Goal: Communication & Community: Answer question/provide support

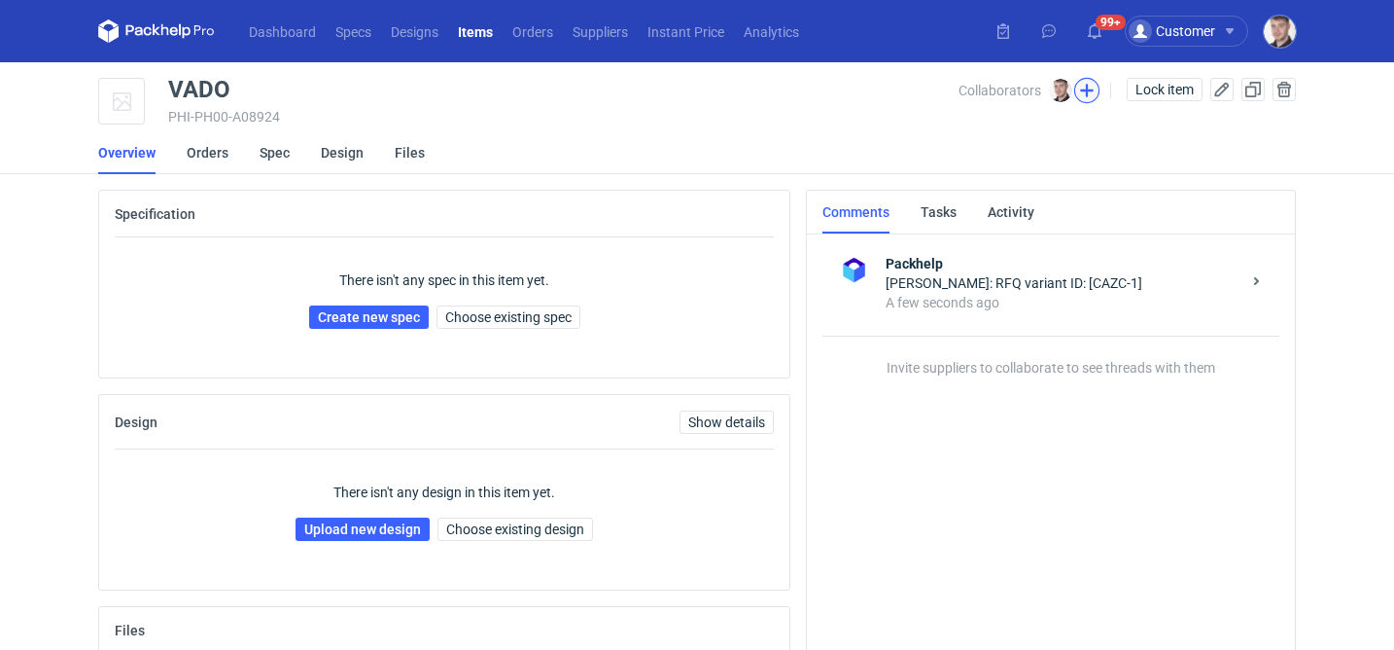
click at [1083, 93] on button "button" at bounding box center [1087, 90] width 25 height 25
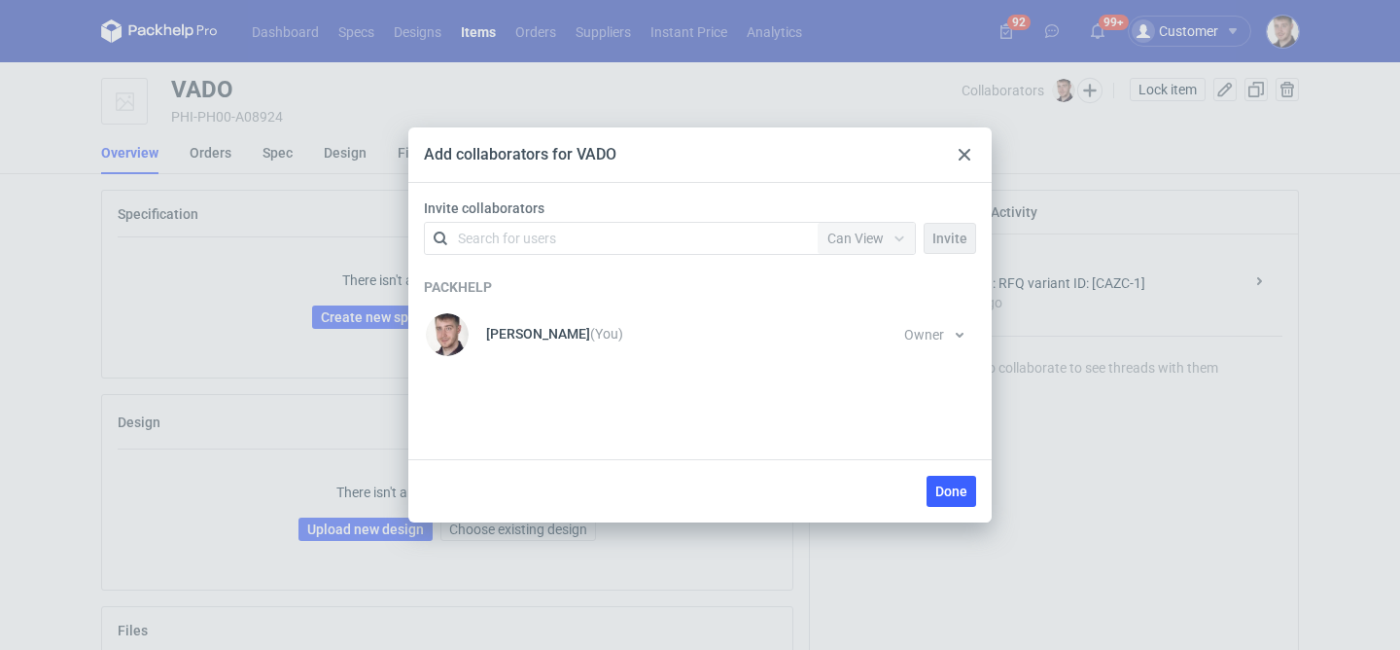
click at [633, 219] on div "Invite collaborators Search for users Permission Can View Invite" at bounding box center [700, 230] width 568 height 64
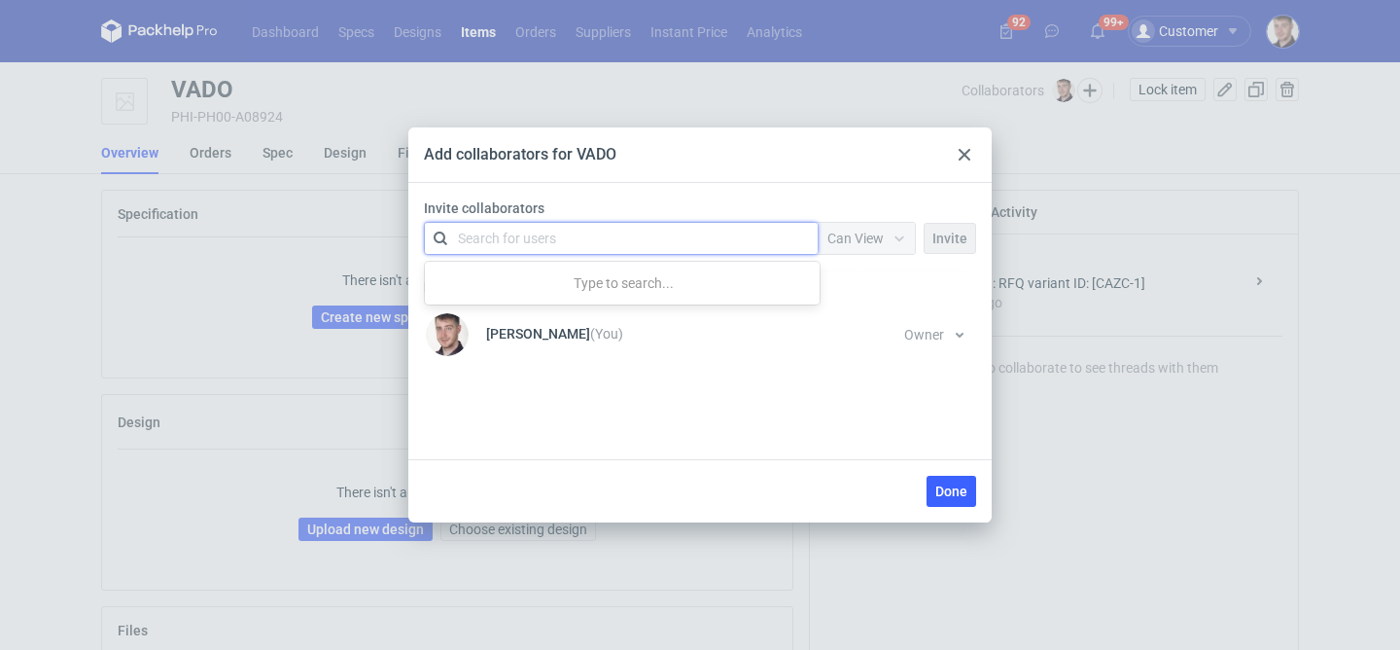
click at [627, 224] on div "Search for users" at bounding box center [621, 238] width 393 height 31
type input "serwa"
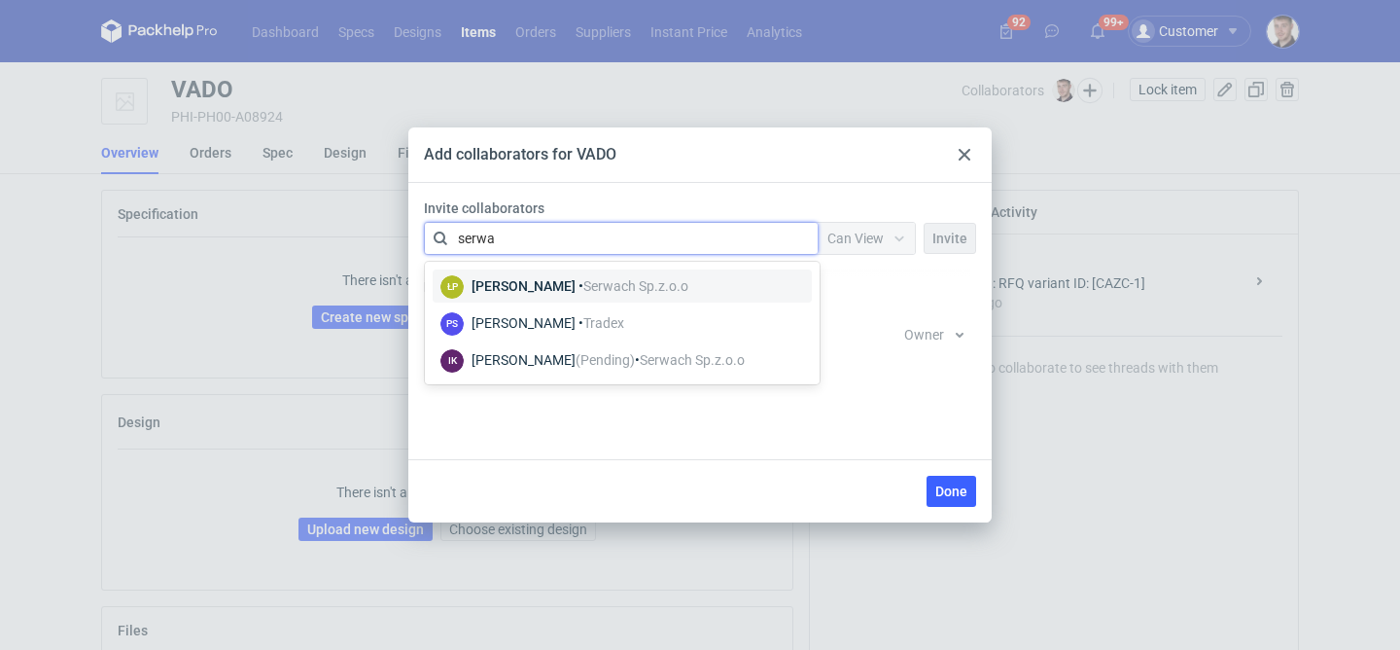
click at [612, 286] on span "Serwach Sp.z.o.o" at bounding box center [635, 286] width 105 height 16
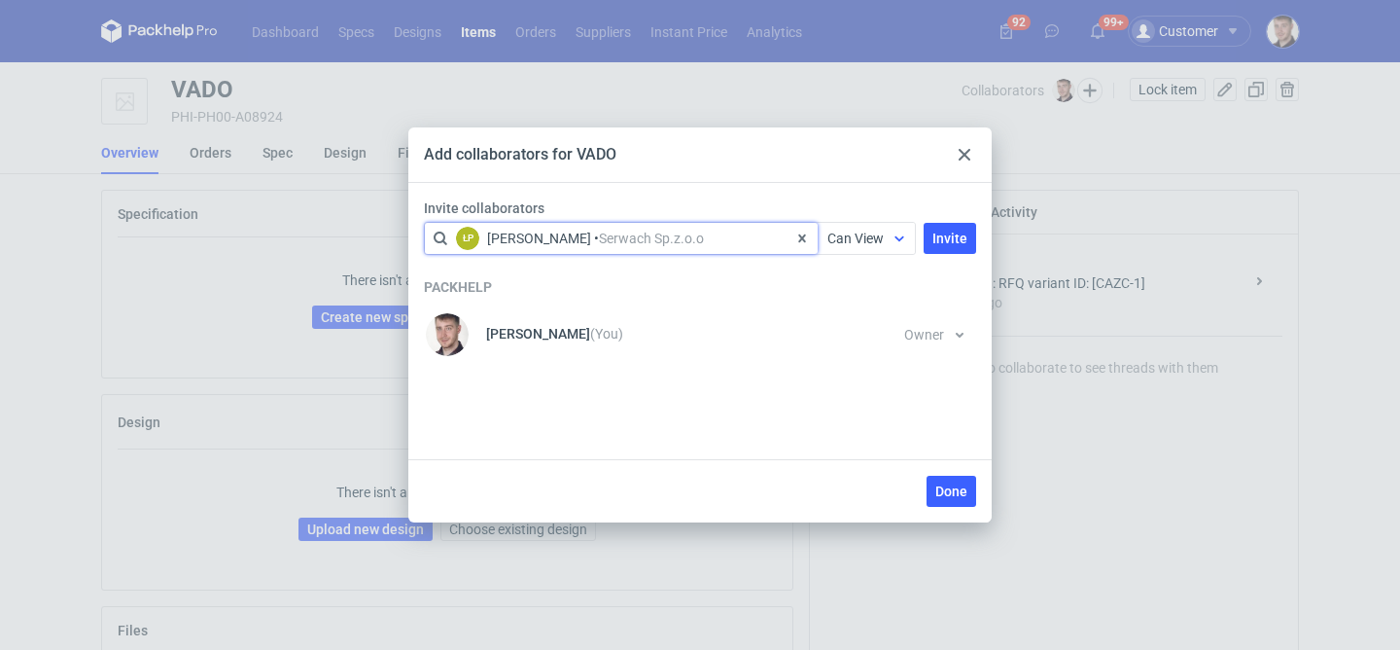
click at [860, 223] on div "Can View" at bounding box center [866, 238] width 97 height 31
click at [855, 303] on div "Can Edit" at bounding box center [869, 313] width 82 height 27
click at [929, 243] on button "Invite" at bounding box center [950, 238] width 53 height 31
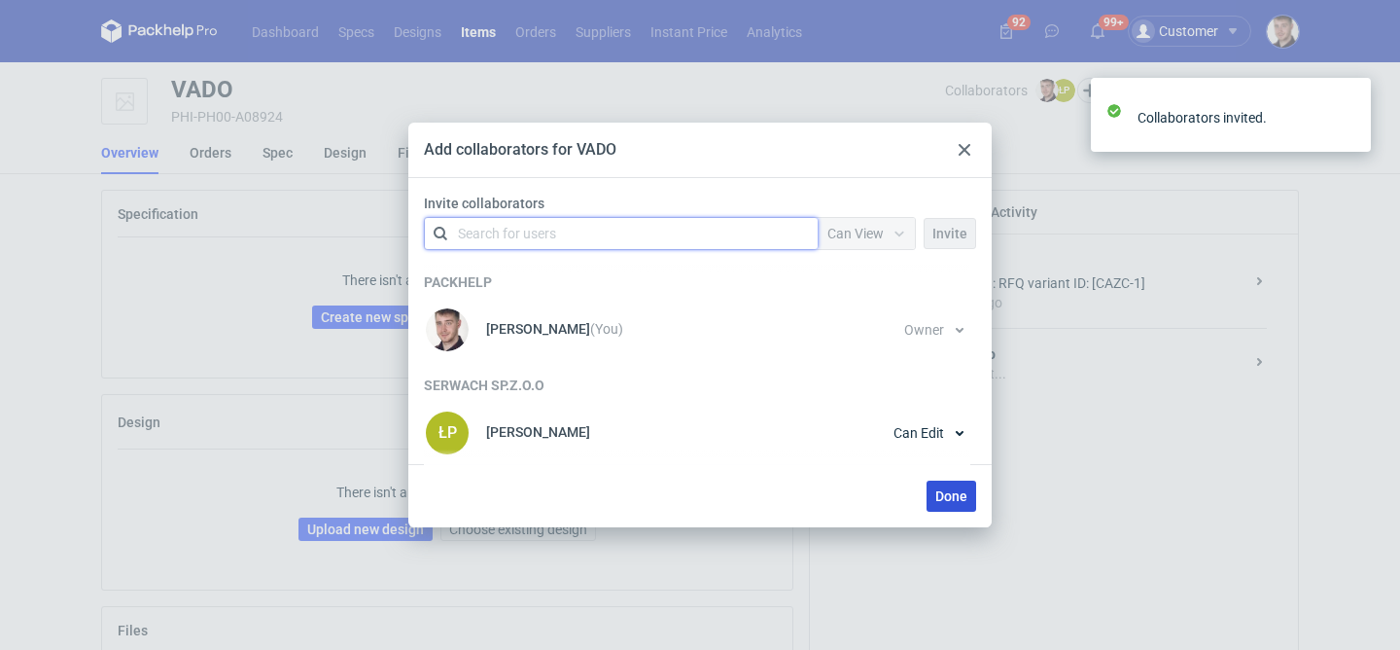
click at [942, 482] on button "Done" at bounding box center [952, 495] width 50 height 31
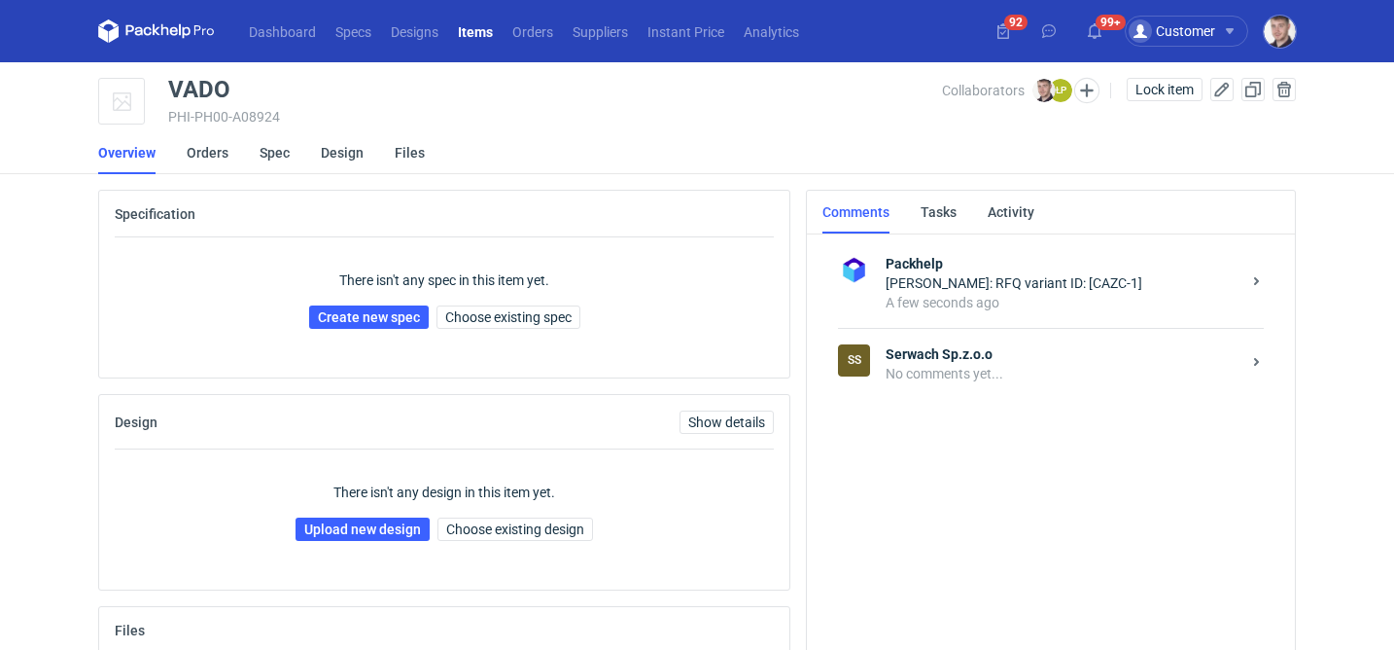
click at [983, 355] on strong "Serwach Sp.z.o.o" at bounding box center [1063, 353] width 355 height 19
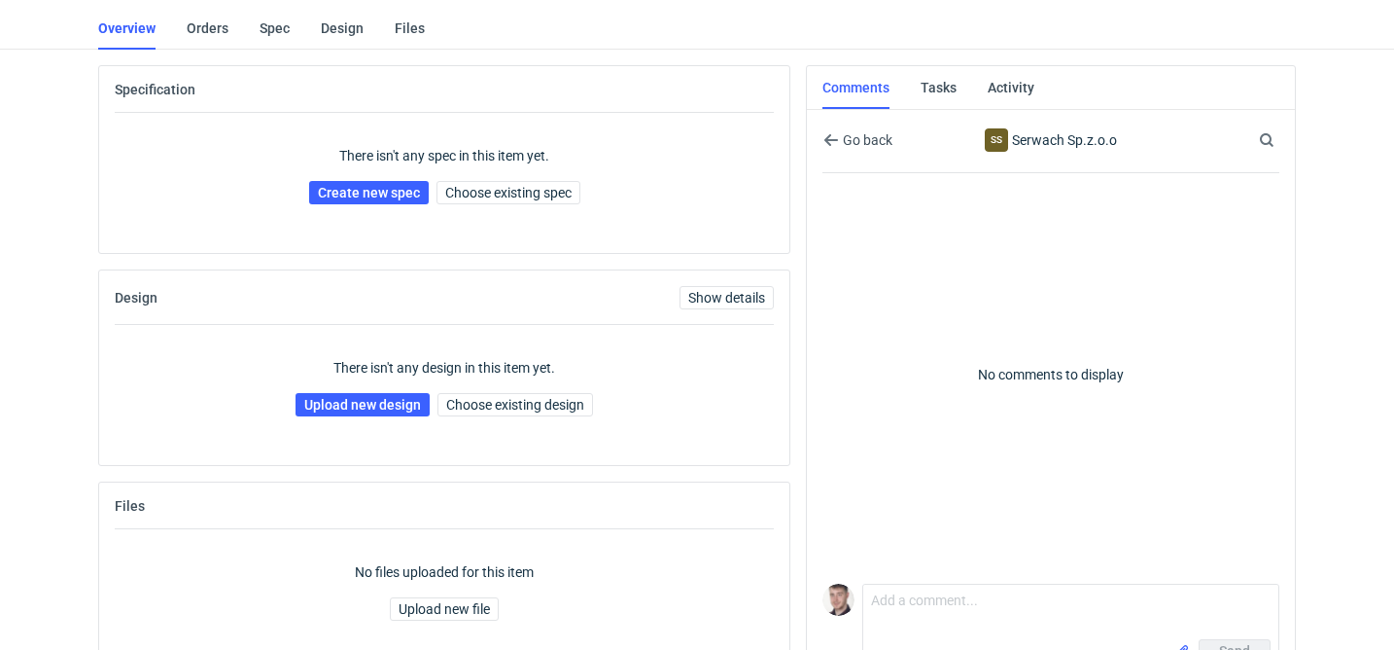
scroll to position [178, 0]
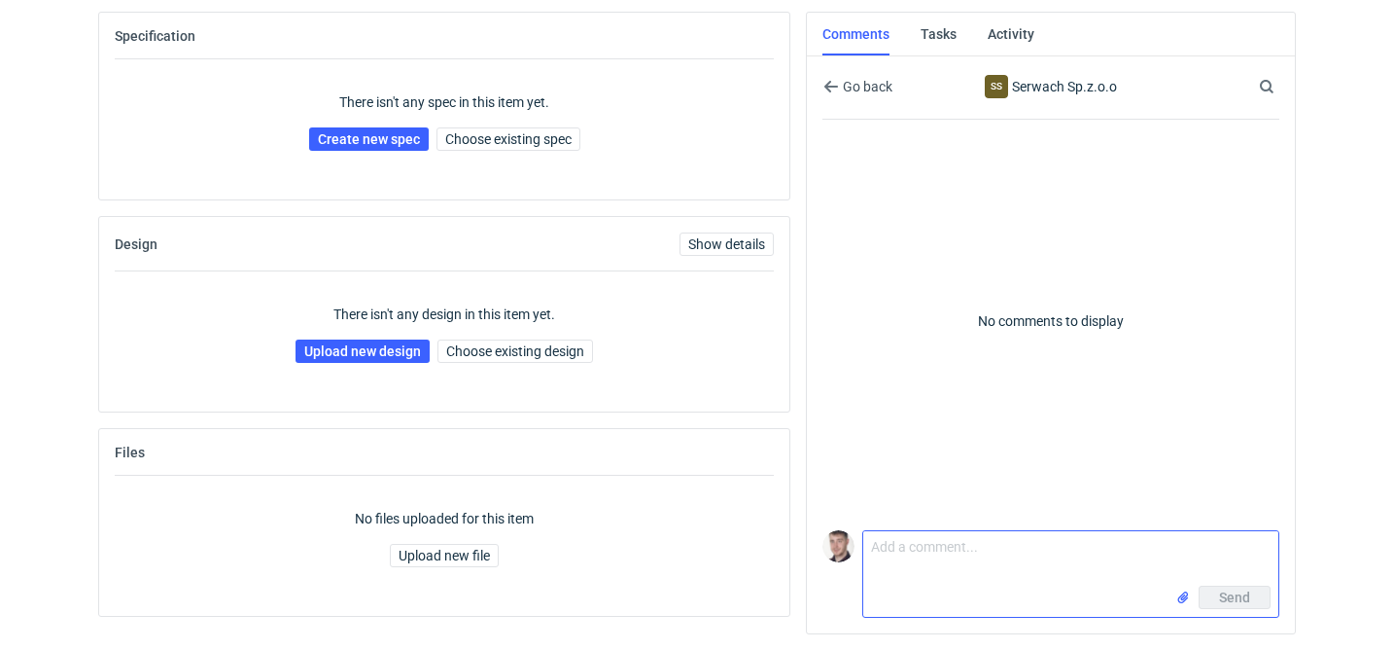
click at [928, 537] on textarea "Comment message" at bounding box center [1071, 558] width 415 height 54
paste textarea "CBBF - 1"
type textarea "CBBF - 1 proszę o siatkę"
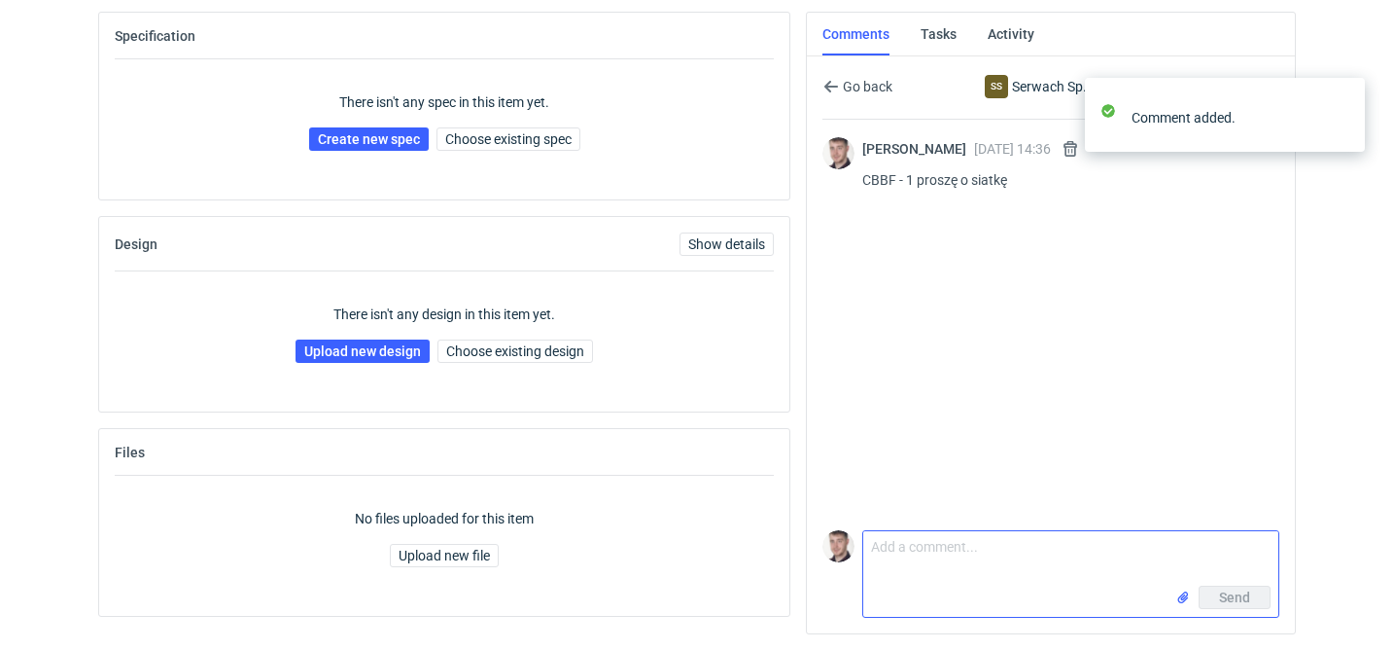
scroll to position [0, 0]
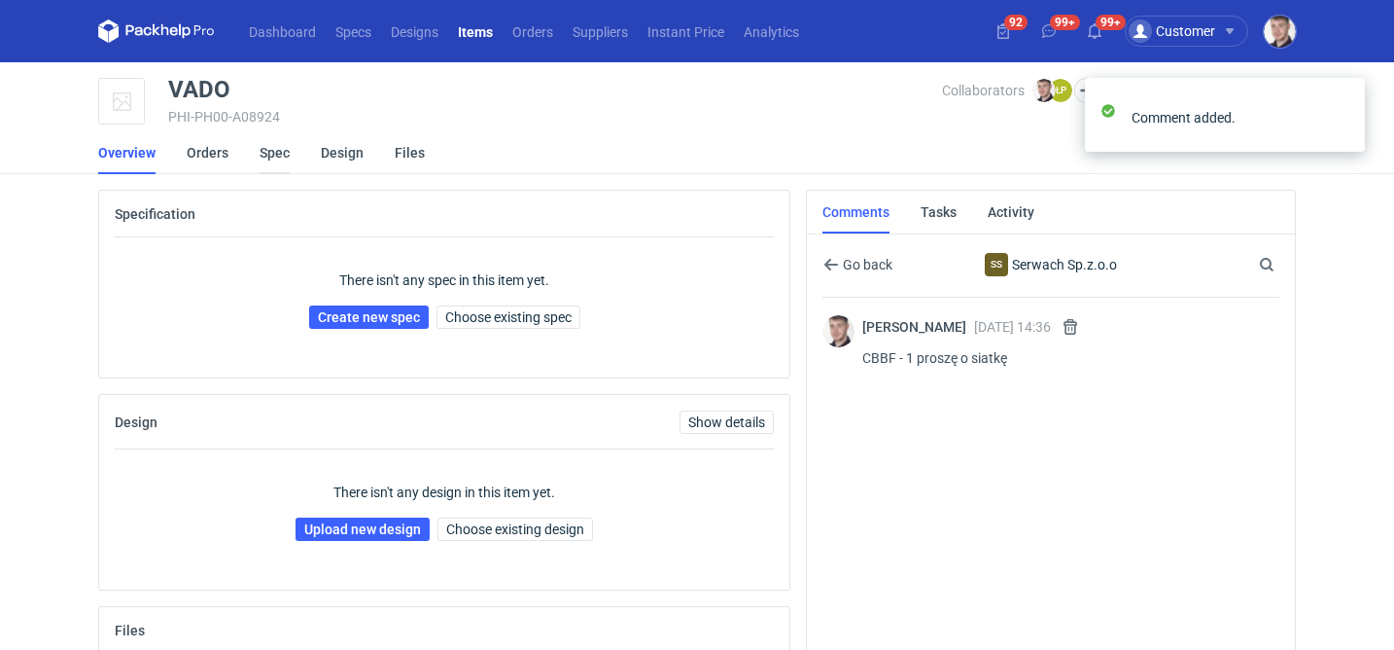
click at [273, 159] on link "Spec" at bounding box center [275, 152] width 30 height 43
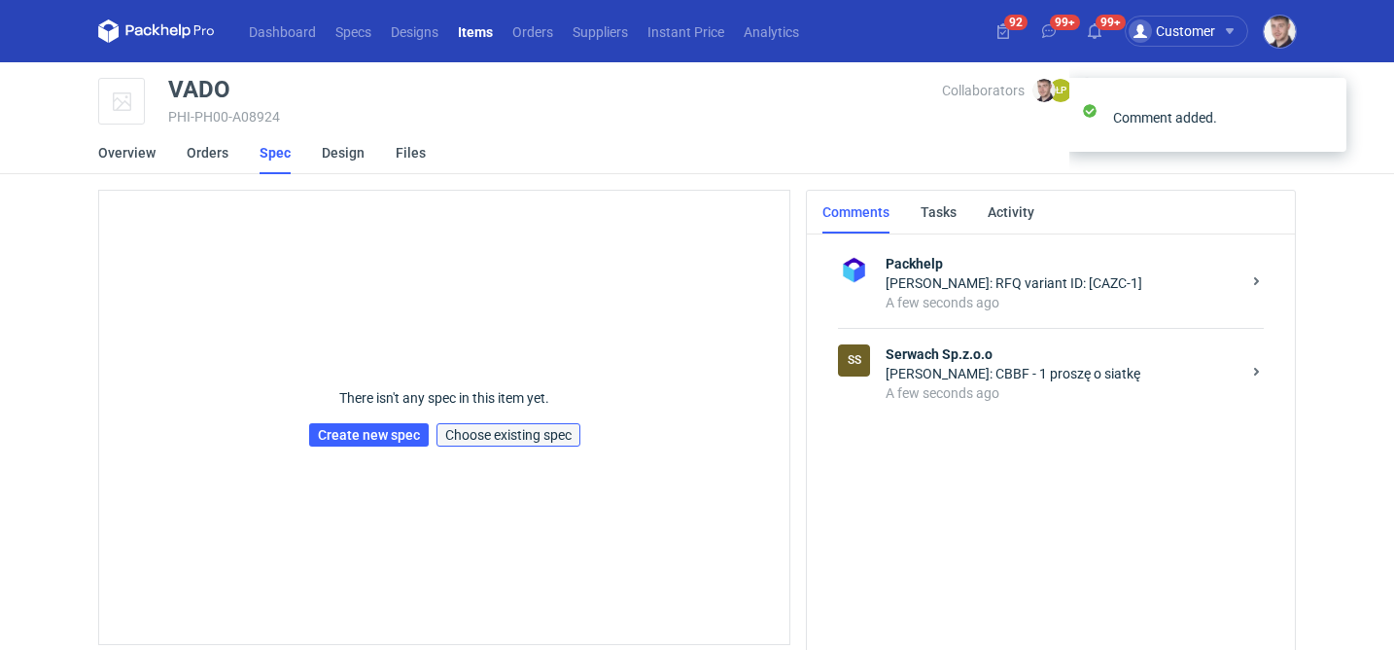
click at [503, 436] on span "Choose existing spec" at bounding box center [508, 435] width 126 height 14
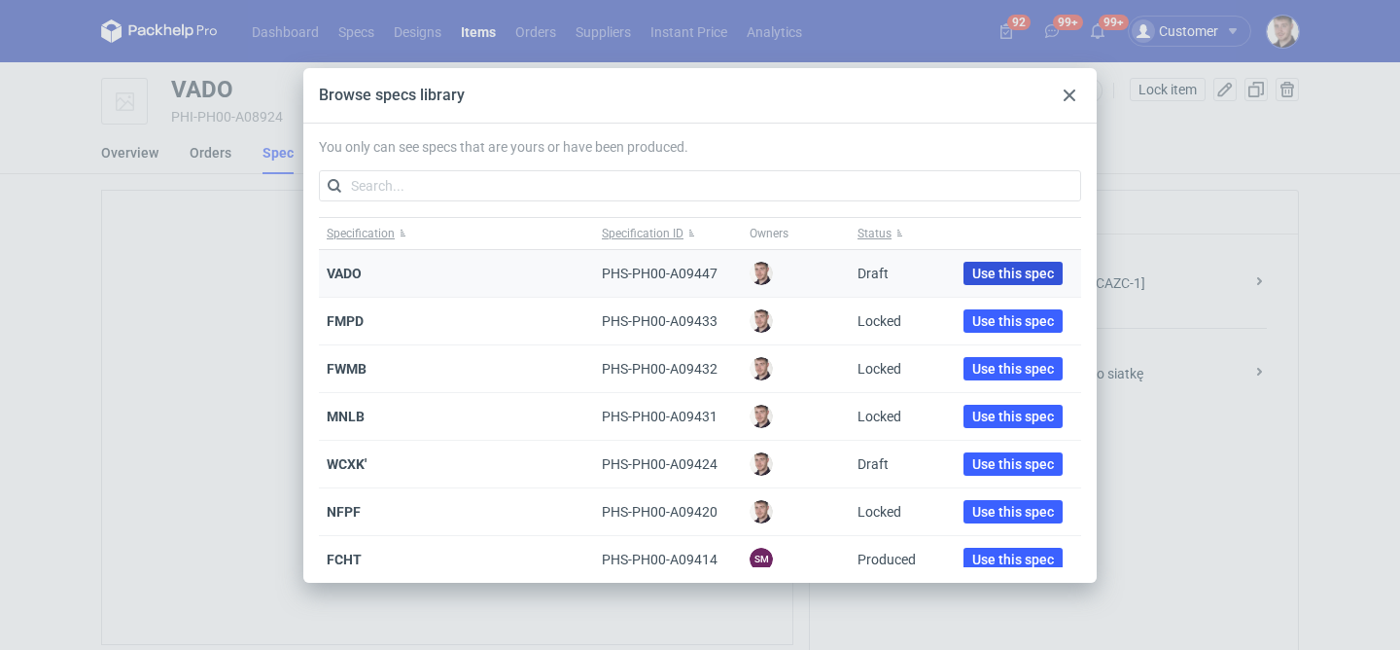
click at [991, 273] on span "Use this spec" at bounding box center [1013, 273] width 82 height 14
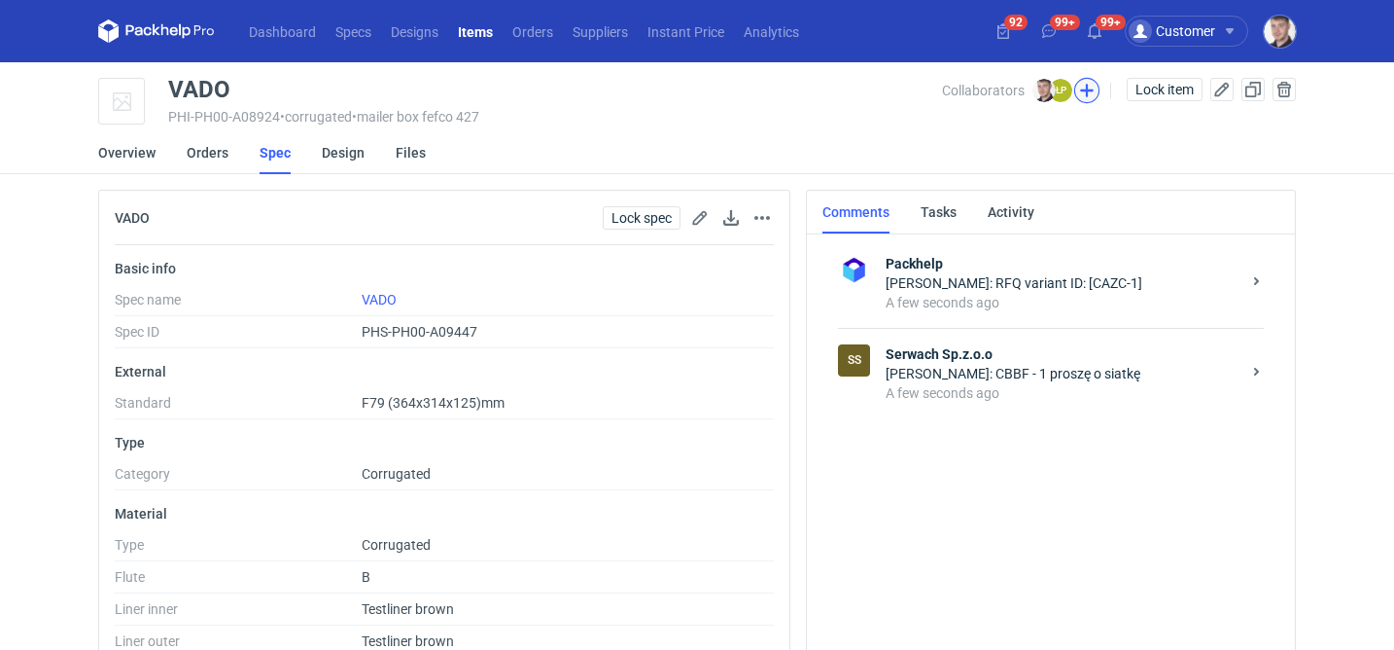
click at [1088, 83] on button "button" at bounding box center [1087, 90] width 25 height 25
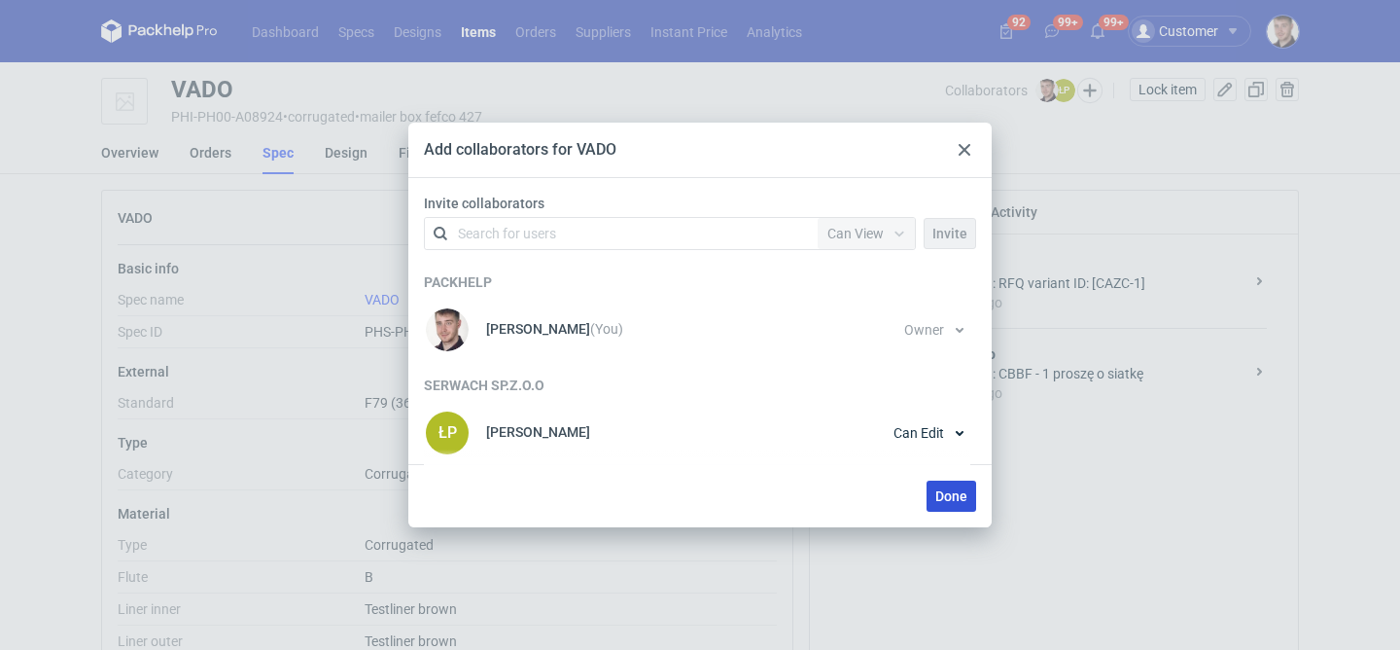
click at [959, 492] on span "Done" at bounding box center [951, 496] width 32 height 14
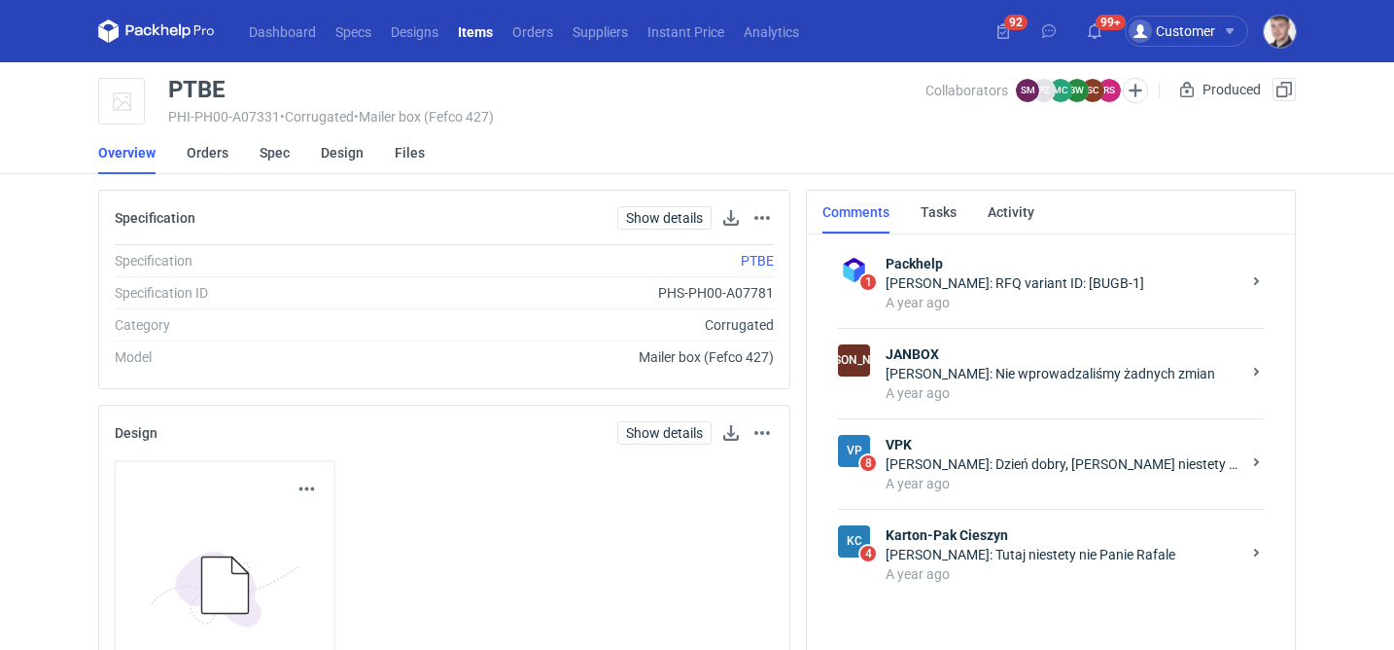
click at [972, 367] on div "[PERSON_NAME]: Nie wprowadzaliśmy żadnych zmian" at bounding box center [1063, 373] width 355 height 19
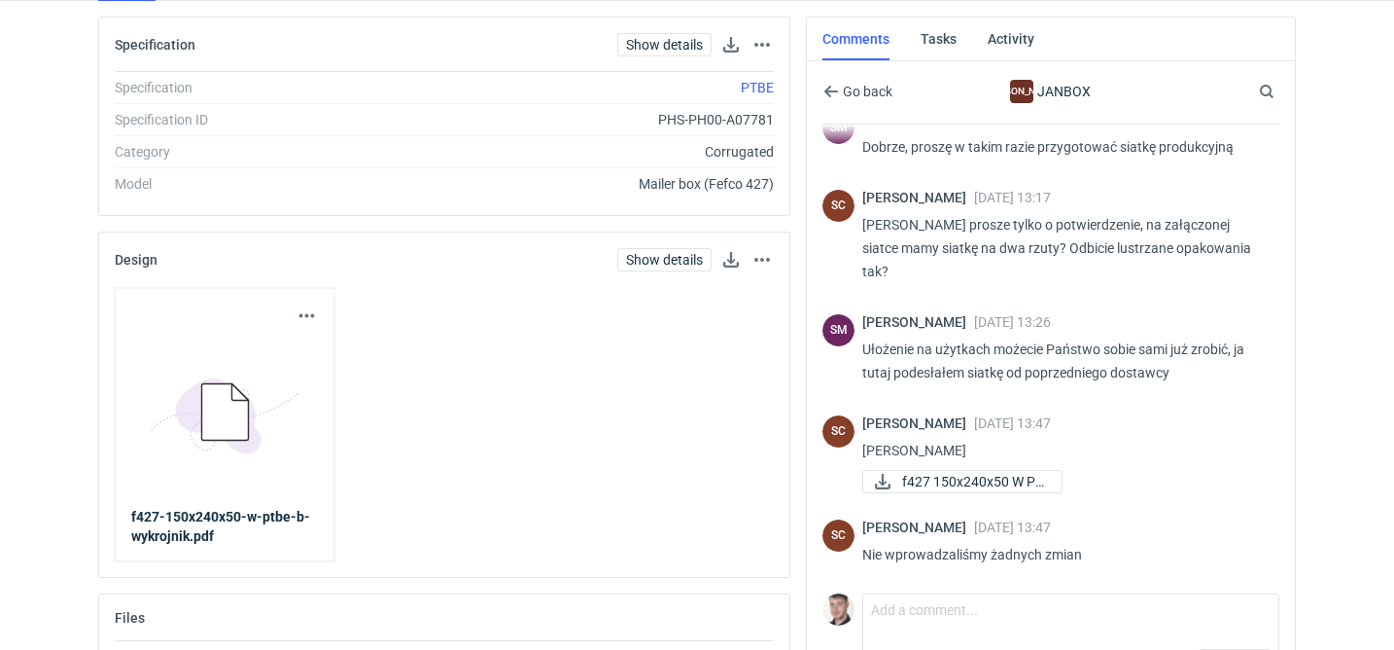
scroll to position [36, 0]
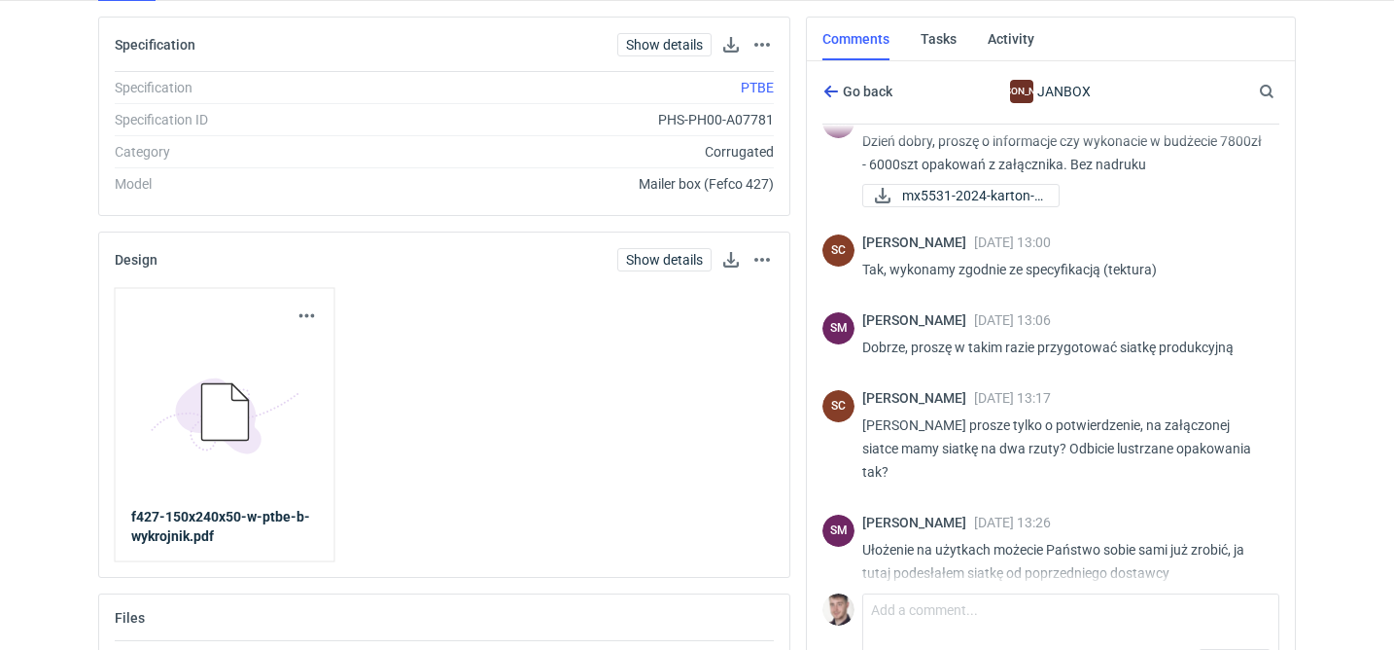
click at [863, 98] on span "Go back" at bounding box center [865, 92] width 53 height 14
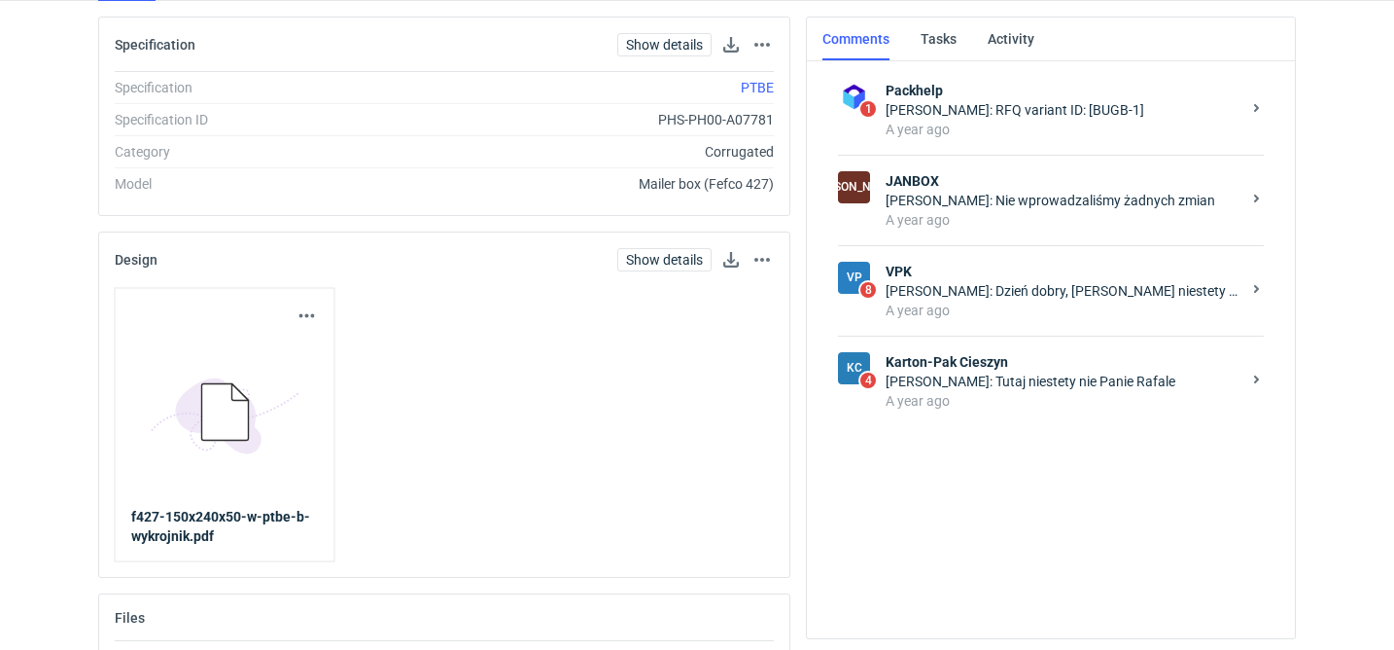
click at [1016, 179] on strong "JANBOX" at bounding box center [1063, 180] width 355 height 19
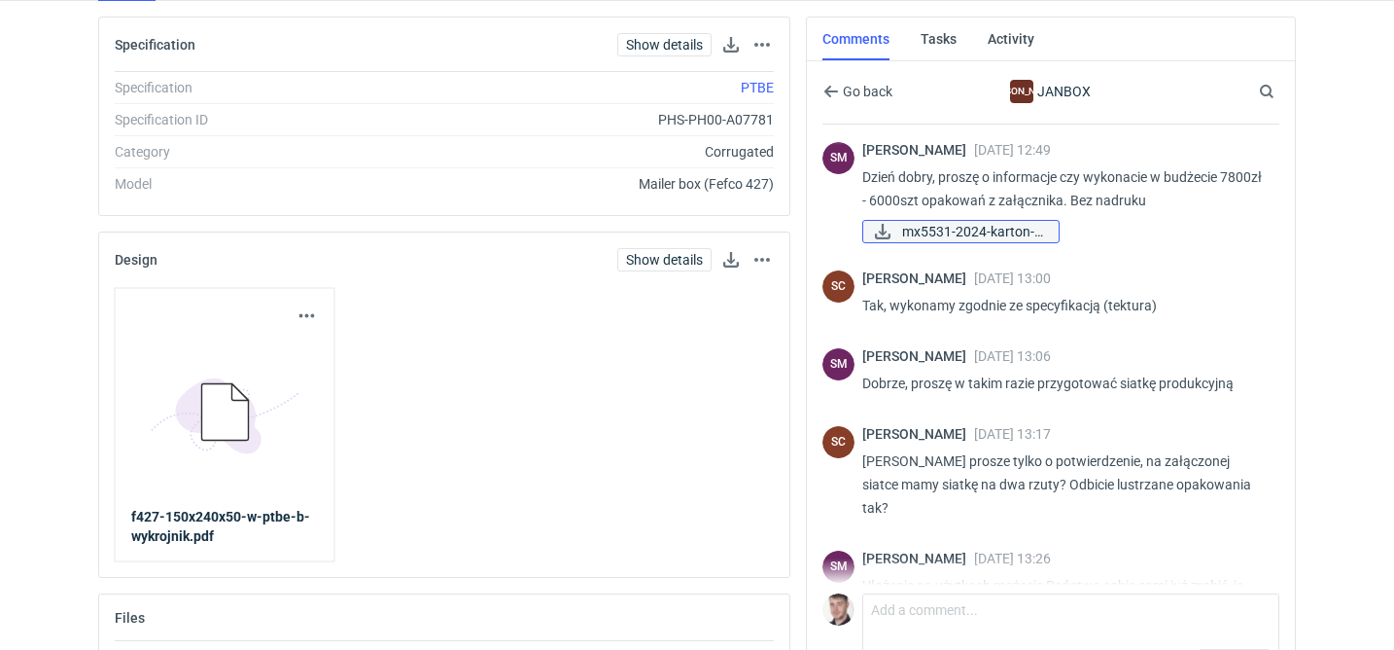
click at [968, 241] on span "mx5531-2024-karton-f..." at bounding box center [972, 231] width 141 height 21
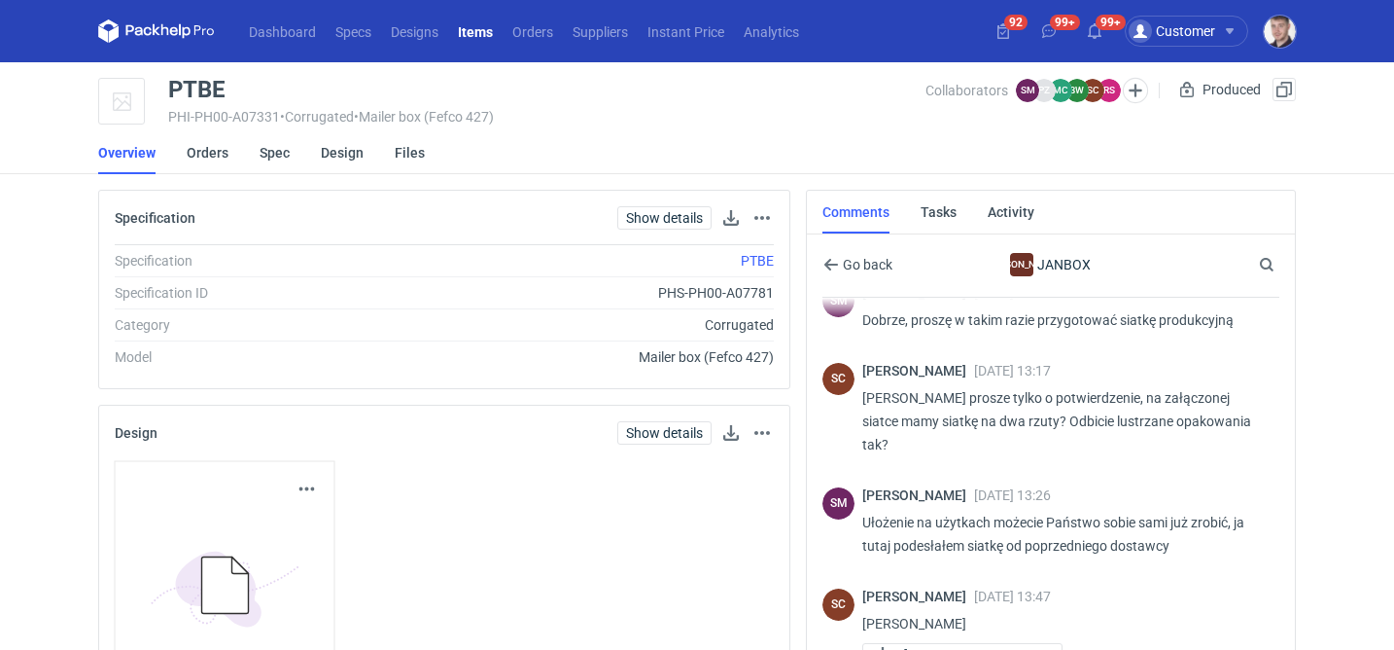
click at [860, 285] on div "Go back JA JANBOX Search" at bounding box center [1051, 263] width 457 height 67
click at [870, 267] on span "Go back" at bounding box center [865, 265] width 53 height 14
